Goal: Check status: Check status

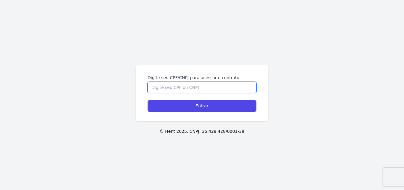
click at [192, 86] on input "Digite seu CPF/CNPJ para acessar o contrato" at bounding box center [202, 87] width 109 height 11
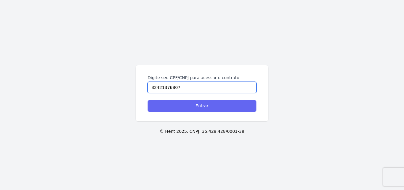
type input "32421376807"
click at [220, 107] on input "Entrar" at bounding box center [202, 106] width 109 height 12
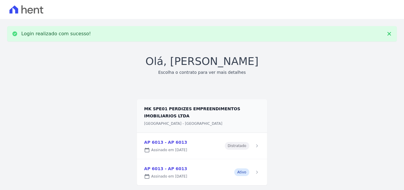
click at [173, 175] on link at bounding box center [202, 172] width 130 height 26
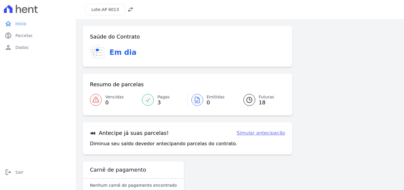
click at [246, 103] on icon at bounding box center [249, 99] width 7 height 7
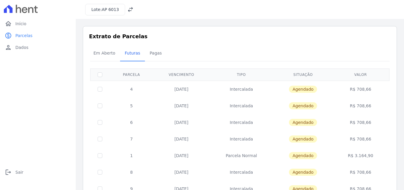
click at [234, 89] on td "Intercalada" at bounding box center [242, 89] width 64 height 17
click at [299, 90] on span "Agendado" at bounding box center [303, 89] width 28 height 7
click at [357, 90] on td "R$ 708,66" at bounding box center [361, 89] width 56 height 17
click at [244, 89] on td "Intercalada" at bounding box center [242, 89] width 64 height 17
drag, startPoint x: 180, startPoint y: 89, endPoint x: 177, endPoint y: 88, distance: 3.0
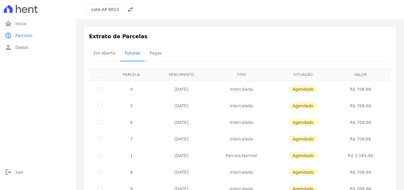
click at [180, 89] on td "25/08/2025" at bounding box center [182, 89] width 56 height 17
click at [101, 87] on input "checkbox" at bounding box center [100, 89] width 5 height 5
checkbox input "true"
click at [184, 89] on td "25/08/2025" at bounding box center [182, 89] width 56 height 17
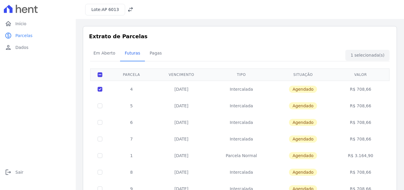
click at [130, 89] on td "4" at bounding box center [132, 89] width 44 height 17
click at [138, 89] on td "4" at bounding box center [132, 89] width 44 height 17
drag, startPoint x: 183, startPoint y: 89, endPoint x: 222, endPoint y: 90, distance: 39.1
click at [184, 89] on td "25/08/2025" at bounding box center [182, 89] width 56 height 17
click at [276, 90] on td "Agendado" at bounding box center [302, 89] width 59 height 17
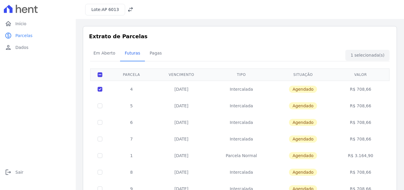
click at [244, 88] on td "Intercalada" at bounding box center [242, 89] width 64 height 17
click at [319, 89] on td "Agendado" at bounding box center [302, 89] width 59 height 17
click at [304, 89] on span "Agendado" at bounding box center [303, 89] width 28 height 7
click at [322, 91] on td "Agendado" at bounding box center [302, 89] width 59 height 17
drag, startPoint x: 345, startPoint y: 90, endPoint x: 355, endPoint y: 90, distance: 10.1
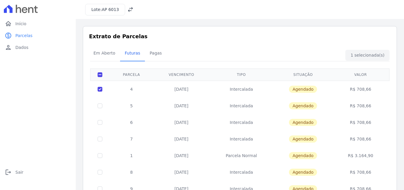
click at [348, 90] on td "R$ 708,66" at bounding box center [361, 89] width 56 height 17
click at [363, 89] on td "R$ 708,66" at bounding box center [361, 89] width 56 height 17
click at [358, 86] on td "R$ 708,66" at bounding box center [361, 89] width 56 height 17
click at [295, 46] on div "Em Aberto Futuras Pagas" at bounding box center [240, 53] width 302 height 15
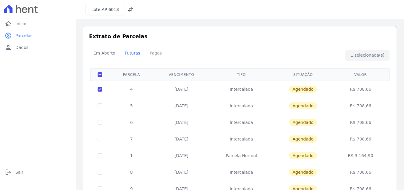
click at [154, 54] on span "Pagas" at bounding box center [155, 53] width 19 height 12
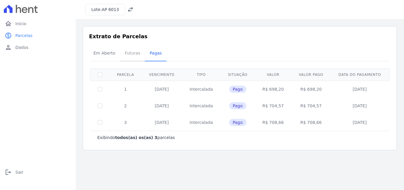
click at [126, 53] on span "Futuras" at bounding box center [132, 53] width 22 height 12
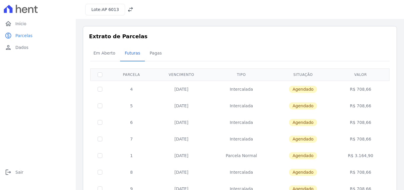
click at [104, 87] on td at bounding box center [100, 89] width 19 height 17
click at [102, 90] on input "checkbox" at bounding box center [100, 89] width 5 height 5
checkbox input "true"
click at [109, 53] on span "Em Aberto" at bounding box center [104, 53] width 29 height 12
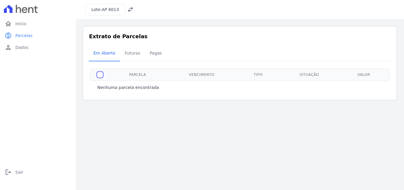
drag, startPoint x: 99, startPoint y: 75, endPoint x: 101, endPoint y: 78, distance: 3.5
click at [100, 78] on th at bounding box center [100, 74] width 19 height 12
click at [102, 75] on input "checkbox" at bounding box center [100, 74] width 5 height 5
checkbox input "true"
click at [169, 100] on div "Extrato de Parcelas Em Aberto Futuras Pagas 0 selecionada(s) Nenhuma parcela en…" at bounding box center [240, 63] width 314 height 74
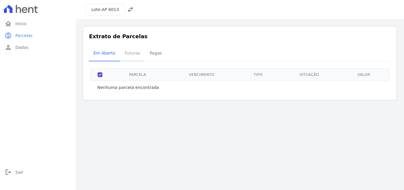
click at [132, 52] on span "Futuras" at bounding box center [132, 53] width 22 height 12
